Goal: Check status: Check status

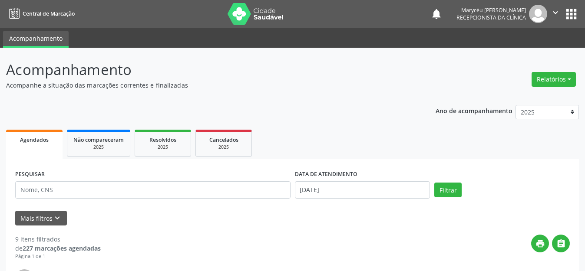
scroll to position [130, 0]
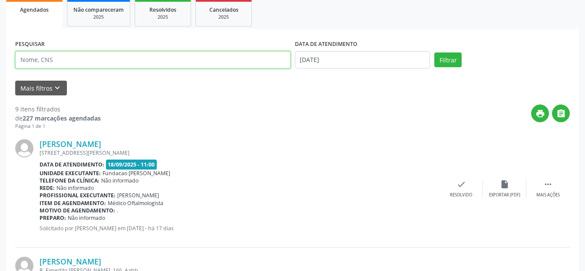
click at [70, 61] on input "text" at bounding box center [152, 59] width 275 height 17
type input "704008876725161"
click at [434, 53] on button "Filtrar" at bounding box center [447, 60] width 27 height 15
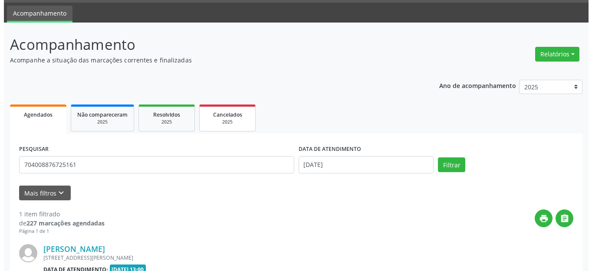
scroll to position [122, 0]
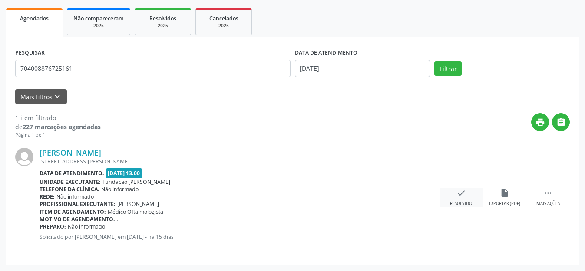
click at [463, 191] on icon "check" at bounding box center [461, 193] width 10 height 10
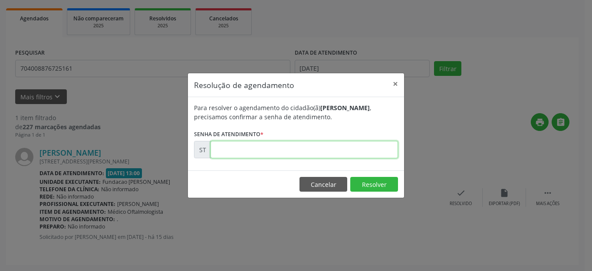
click at [305, 142] on input "text" at bounding box center [305, 149] width 188 height 17
type input "00021195"
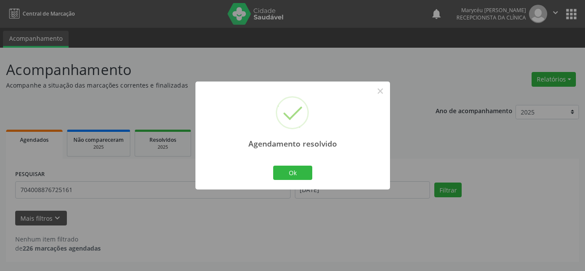
scroll to position [0, 0]
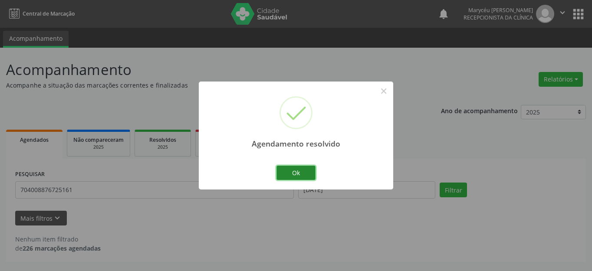
click at [299, 170] on button "Ok" at bounding box center [295, 173] width 39 height 15
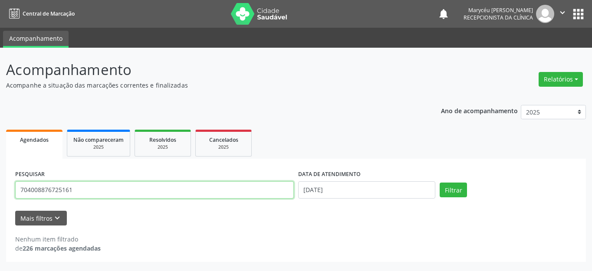
drag, startPoint x: 98, startPoint y: 186, endPoint x: 18, endPoint y: 190, distance: 80.4
click at [19, 190] on input "704008876725161" at bounding box center [154, 189] width 279 height 17
click at [16, 190] on input "704008876725161" at bounding box center [154, 189] width 279 height 17
click at [120, 183] on input "704008876725161" at bounding box center [154, 189] width 279 height 17
drag, startPoint x: 89, startPoint y: 188, endPoint x: 12, endPoint y: 191, distance: 77.7
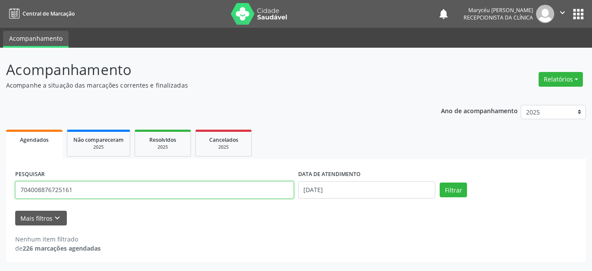
click at [13, 191] on div "PESQUISAR 704008876725161" at bounding box center [154, 186] width 283 height 37
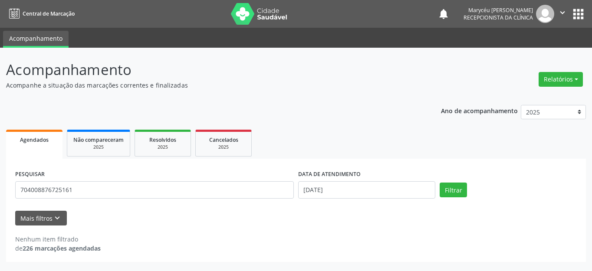
click at [12, 191] on div "PESQUISAR 704008876725161 DATA DE ATENDIMENTO [DATE] Filtrar UNIDADE DE REFERÊN…" at bounding box center [296, 210] width 580 height 103
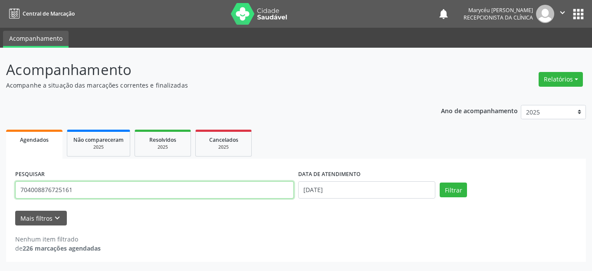
drag, startPoint x: 44, startPoint y: 191, endPoint x: 19, endPoint y: 191, distance: 25.6
click at [19, 191] on input "704008876725161" at bounding box center [154, 189] width 279 height 17
type input "700007865468606"
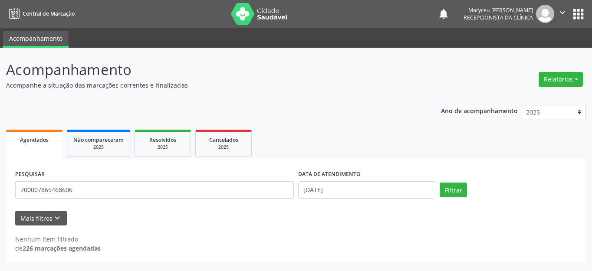
click at [273, 120] on div "Ano de acompanhamento 2025 2024 Agendados Não compareceram 2025 Resolvidos 2025…" at bounding box center [296, 181] width 580 height 164
click at [459, 190] on button "Filtrar" at bounding box center [453, 190] width 27 height 15
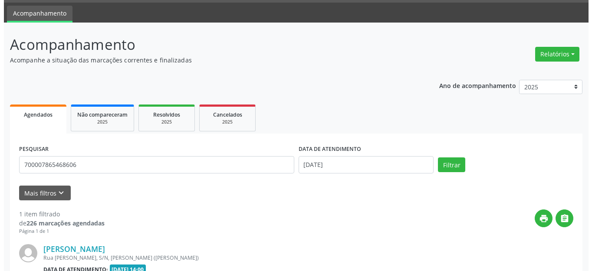
scroll to position [122, 0]
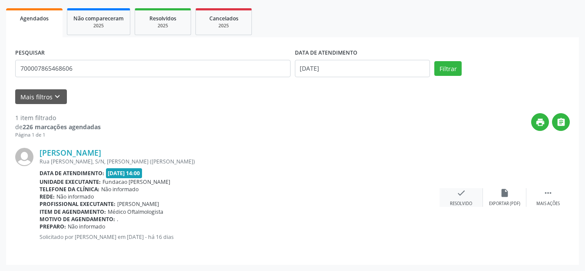
click at [459, 194] on icon "check" at bounding box center [461, 193] width 10 height 10
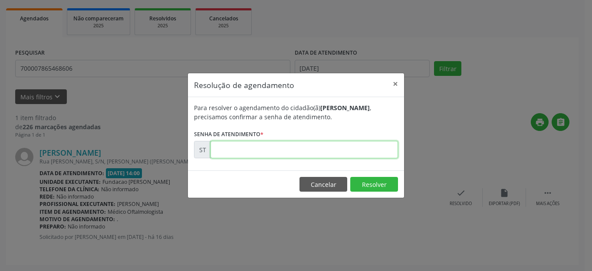
click at [251, 144] on input "text" at bounding box center [305, 149] width 188 height 17
type input "00020953"
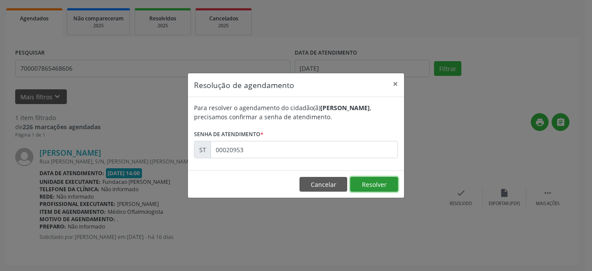
click at [383, 186] on button "Resolver" at bounding box center [374, 184] width 48 height 15
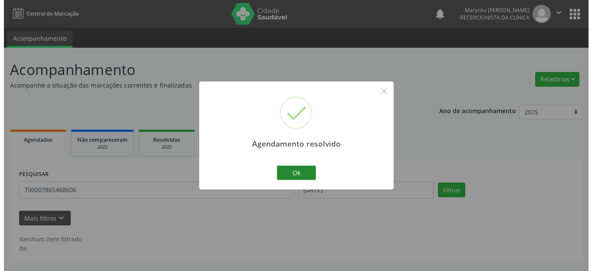
scroll to position [0, 0]
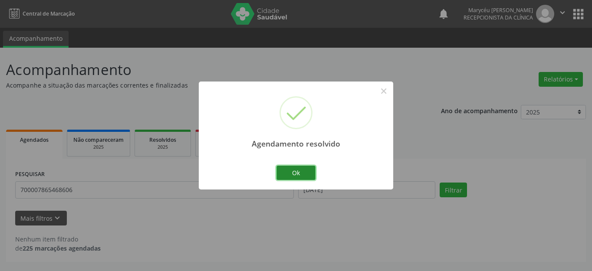
click at [283, 173] on button "Ok" at bounding box center [295, 173] width 39 height 15
